Goal: Transaction & Acquisition: Purchase product/service

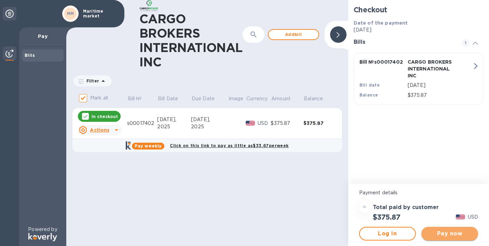
click at [439, 233] on span "Pay now" at bounding box center [450, 233] width 46 height 8
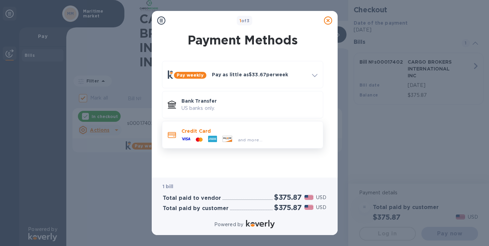
click at [214, 133] on p "Credit Card" at bounding box center [250, 131] width 136 height 7
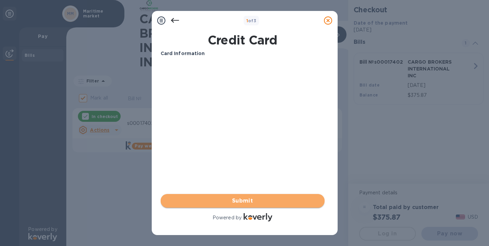
click at [261, 202] on span "Submit" at bounding box center [242, 201] width 153 height 8
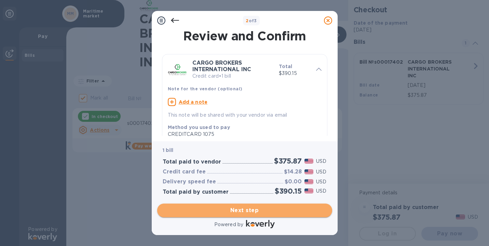
click at [250, 211] on span "Next step" at bounding box center [245, 210] width 164 height 8
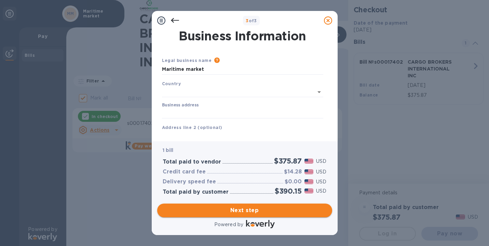
type input "[GEOGRAPHIC_DATA]"
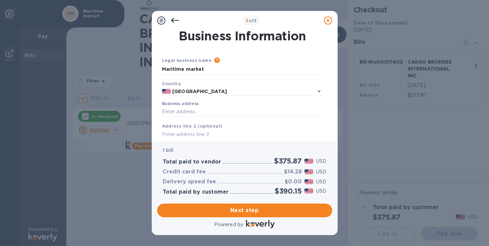
click at [208, 118] on div "Business address" at bounding box center [242, 108] width 167 height 21
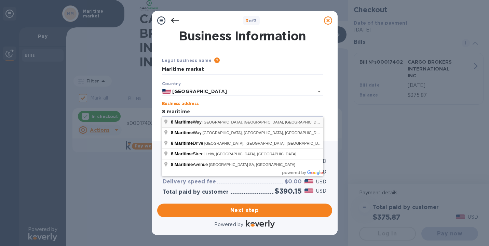
type input "[STREET_ADDRESS]"
type input "[GEOGRAPHIC_DATA]"
type input "NC"
type input "28461"
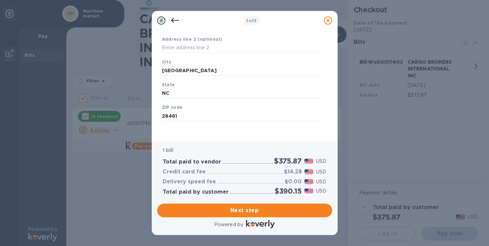
scroll to position [87, 0]
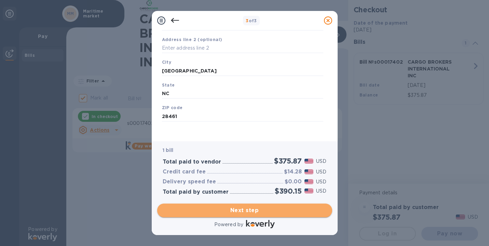
click at [229, 210] on span "Next step" at bounding box center [245, 210] width 164 height 8
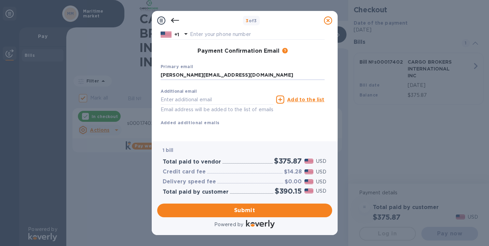
scroll to position [95, 0]
type input "[PERSON_NAME][EMAIL_ADDRESS][DOMAIN_NAME]"
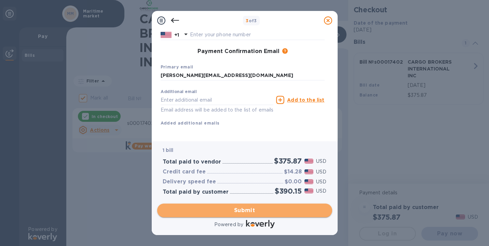
click at [250, 209] on span "Submit" at bounding box center [245, 210] width 164 height 8
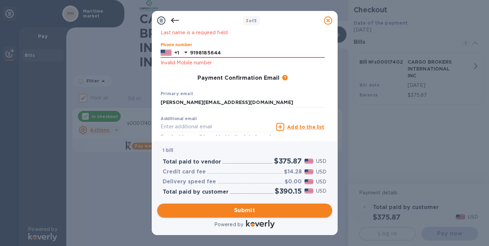
type input "9198185644"
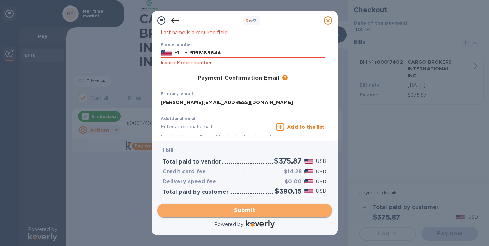
click at [237, 209] on span "Submit" at bounding box center [245, 210] width 164 height 8
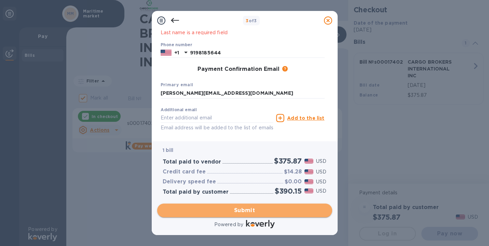
click at [242, 213] on span "Submit" at bounding box center [245, 210] width 164 height 8
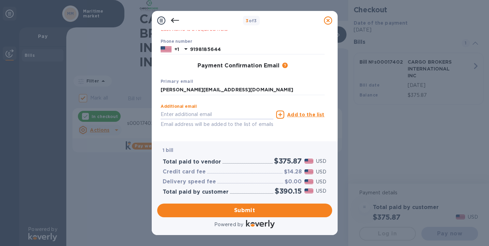
scroll to position [97, 0]
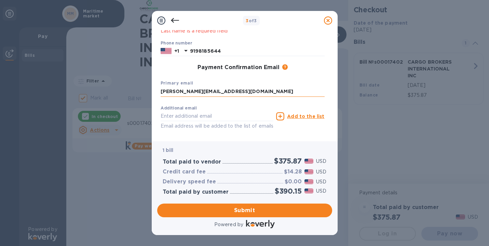
click at [241, 89] on input "[PERSON_NAME][EMAIL_ADDRESS][DOMAIN_NAME]" at bounding box center [243, 92] width 164 height 10
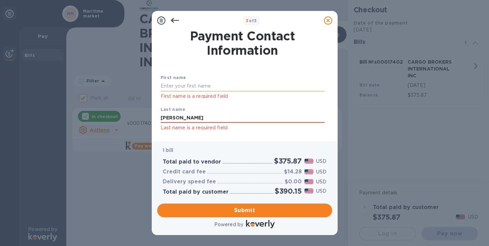
scroll to position [0, 0]
type input "[PERSON_NAME]"
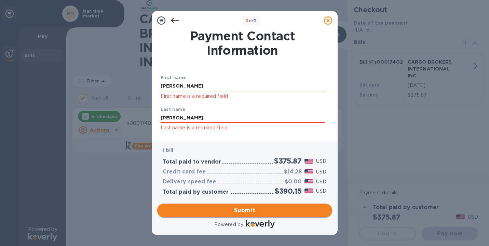
type input "[PERSON_NAME]"
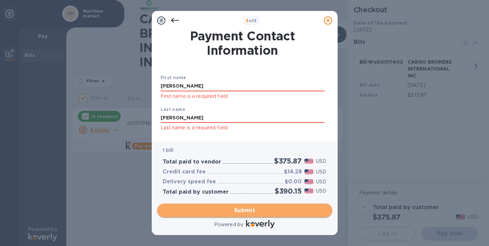
click at [232, 211] on span "Submit" at bounding box center [245, 210] width 164 height 8
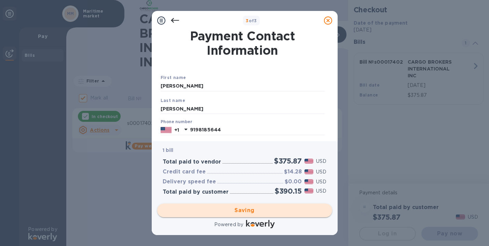
checkbox input "false"
